Goal: Use online tool/utility

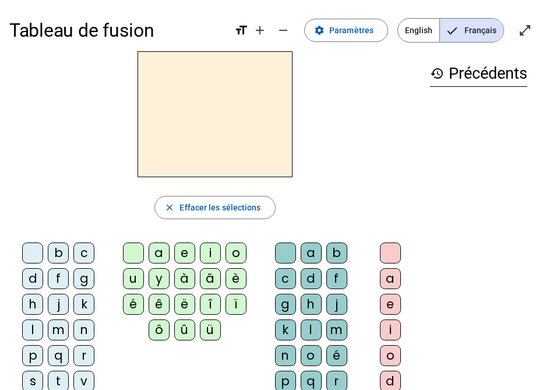
click at [58, 247] on div "b" at bounding box center [58, 252] width 21 height 21
click at [153, 251] on div "a" at bounding box center [159, 252] width 21 height 21
click at [335, 275] on div "f" at bounding box center [336, 278] width 21 height 21
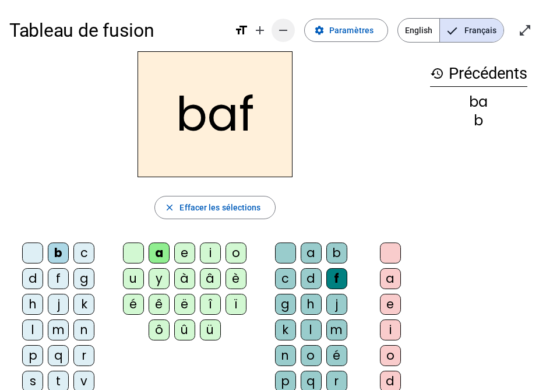
click at [283, 41] on span "Diminuer la taille de la police" at bounding box center [283, 30] width 28 height 28
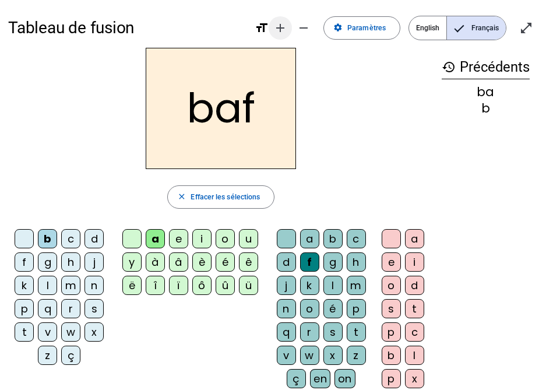
click at [274, 30] on mat-icon "add" at bounding box center [280, 28] width 14 height 14
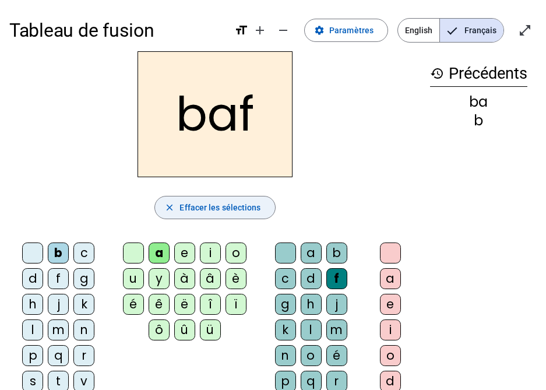
click at [226, 200] on span "Effacer les sélections" at bounding box center [219, 207] width 81 height 14
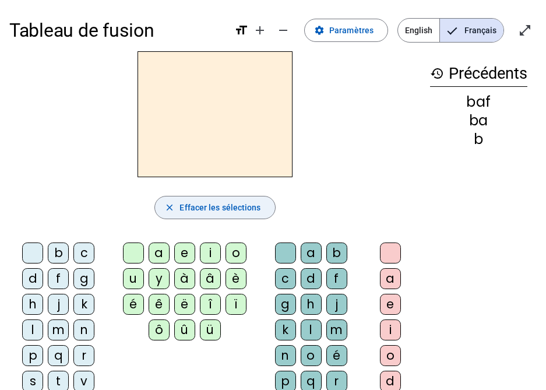
click at [225, 204] on span "Effacer les sélections" at bounding box center [219, 207] width 81 height 14
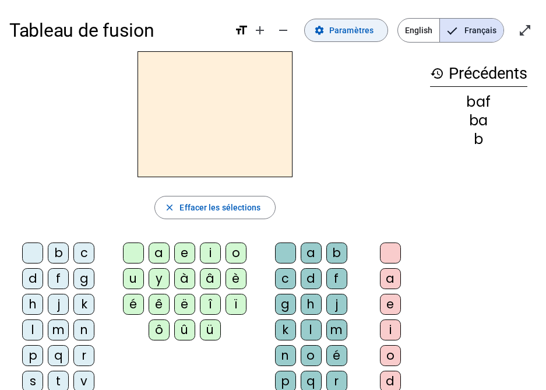
click at [338, 29] on span "Paramètres" at bounding box center [351, 30] width 44 height 14
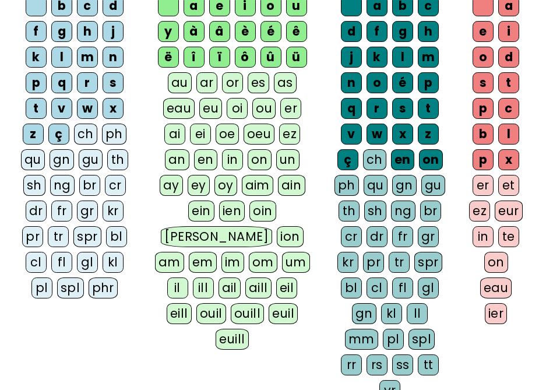
scroll to position [146, 0]
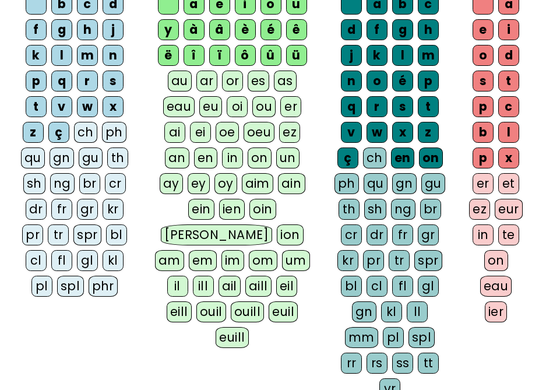
click at [178, 82] on div "au" at bounding box center [180, 80] width 24 height 21
click at [203, 81] on div "ar" at bounding box center [206, 80] width 21 height 21
click at [181, 78] on div "au" at bounding box center [180, 80] width 24 height 21
click at [202, 78] on div "ar" at bounding box center [206, 80] width 21 height 21
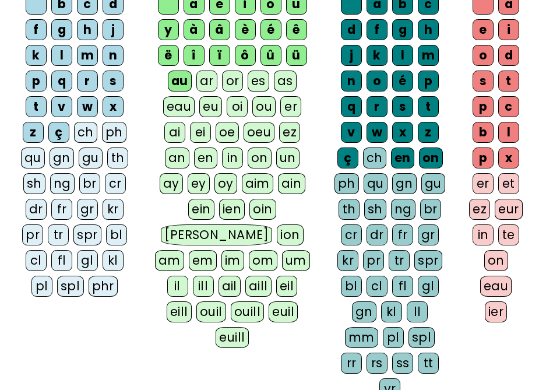
click at [178, 79] on div "au" at bounding box center [180, 80] width 24 height 21
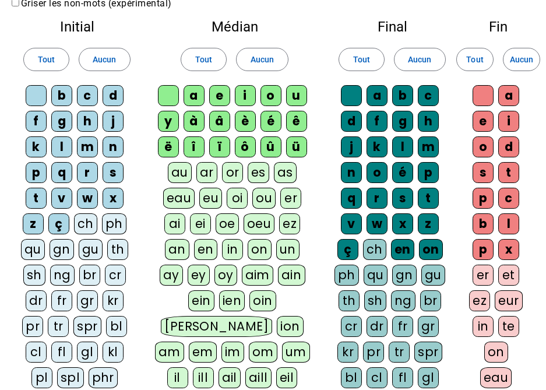
scroll to position [0, 0]
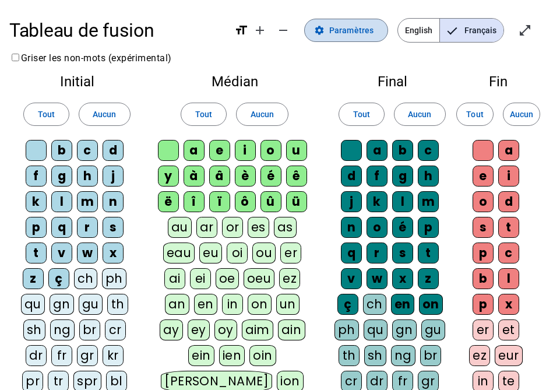
click at [357, 23] on span "Paramètres" at bounding box center [351, 30] width 44 height 14
click at [344, 28] on span "Paramètres" at bounding box center [351, 30] width 44 height 14
click at [117, 24] on h1 "Tableau de fusion" at bounding box center [117, 30] width 216 height 37
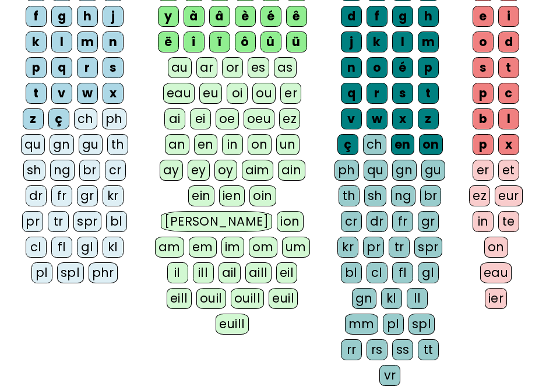
scroll to position [315, 0]
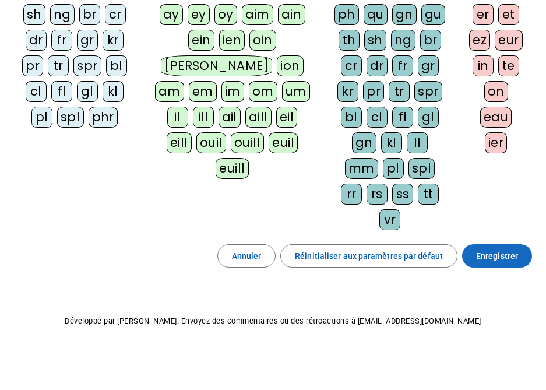
click at [503, 263] on span at bounding box center [497, 256] width 70 height 28
